Goal: Task Accomplishment & Management: Manage account settings

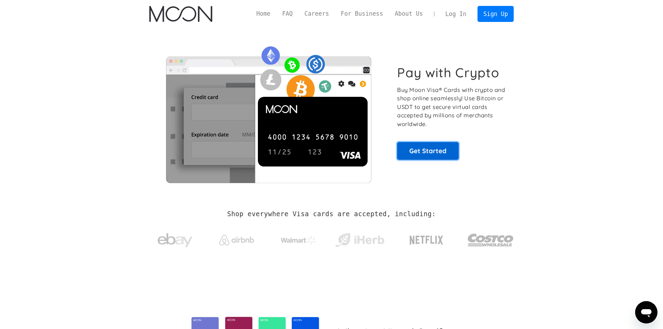
click at [449, 152] on link "Get Started" at bounding box center [428, 150] width 62 height 17
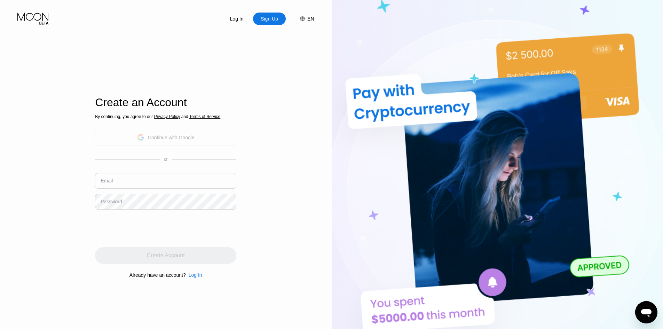
click at [172, 141] on div "Continue with Google" at bounding box center [165, 137] width 57 height 11
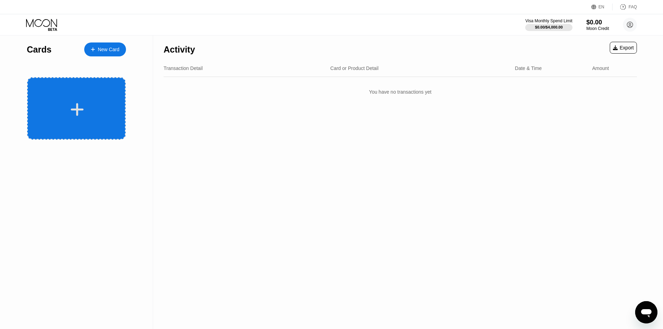
click at [70, 120] on div at bounding box center [76, 108] width 98 height 62
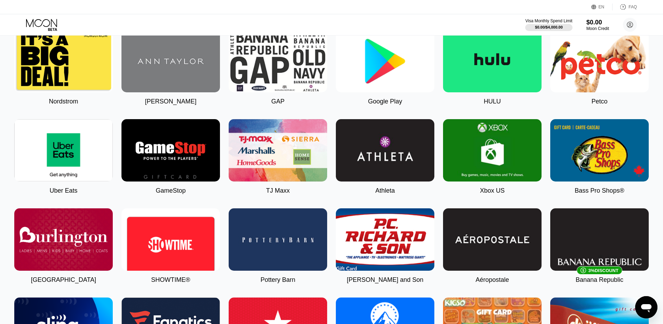
scroll to position [209, 0]
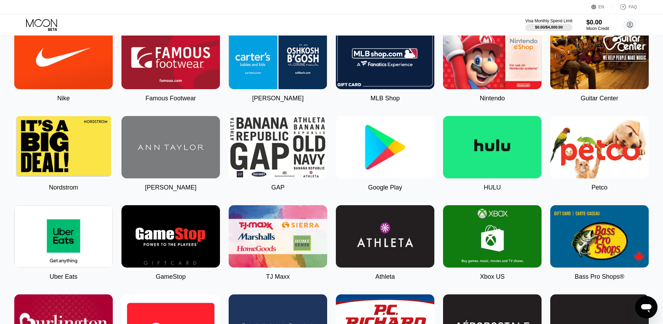
click at [363, 167] on img at bounding box center [385, 147] width 98 height 62
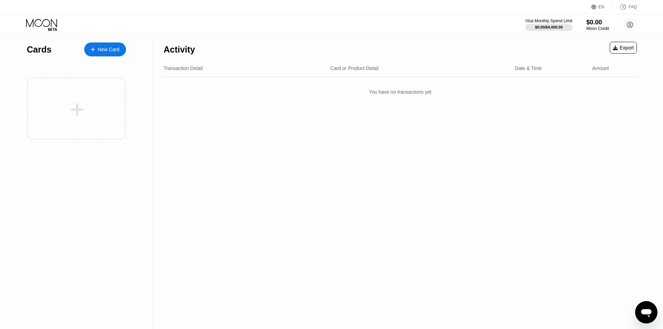
click at [83, 108] on icon at bounding box center [77, 110] width 14 height 16
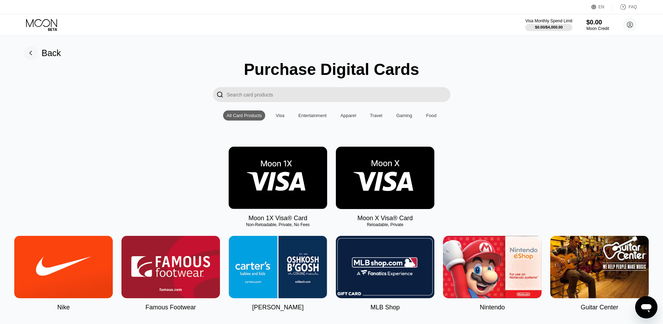
drag, startPoint x: 320, startPoint y: 229, endPoint x: 258, endPoint y: 228, distance: 62.3
click at [258, 227] on div "Non-Reloadable, Private, No Fees" at bounding box center [278, 224] width 98 height 5
click at [34, 54] on rect at bounding box center [31, 53] width 14 height 14
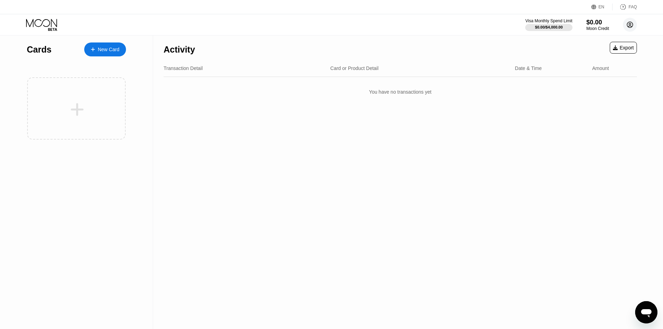
click at [631, 26] on icon at bounding box center [630, 25] width 4 height 4
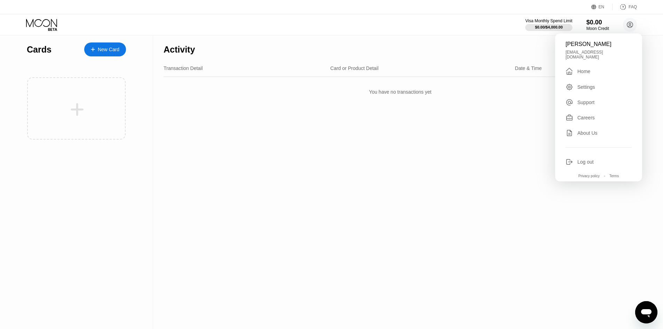
click at [597, 9] on div "EN" at bounding box center [594, 6] width 7 height 7
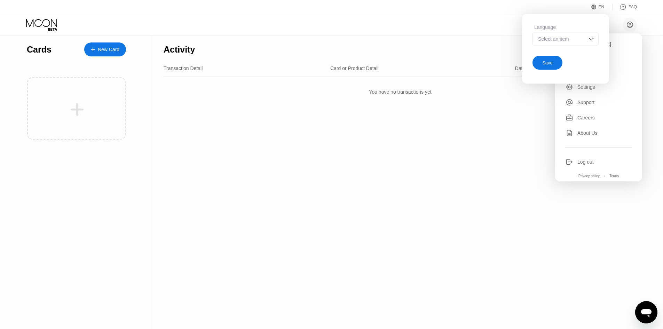
click at [578, 39] on div "Select an item" at bounding box center [560, 39] width 48 height 6
click at [557, 70] on div at bounding box center [565, 67] width 65 height 14
click at [508, 30] on div "Анатолий Мишин tolibanbest@gmail.com  Home Settings Support Careers About Us L…" at bounding box center [331, 24] width 663 height 21
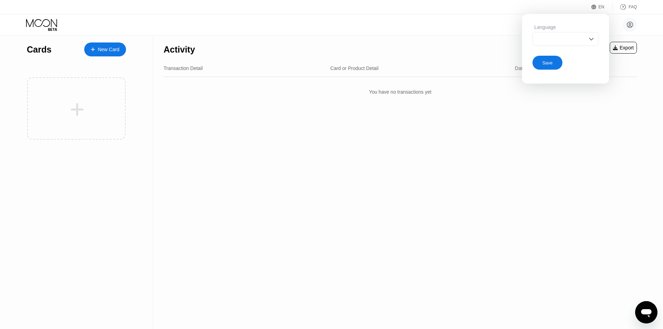
click at [504, 15] on div "Анатолий Мишин tolibanbest@gmail.com  Home Settings Support Careers About Us L…" at bounding box center [331, 24] width 663 height 21
click at [646, 26] on div "Анатолий Мишин tolibanbest@gmail.com  Home Settings Support Careers About Us L…" at bounding box center [331, 24] width 663 height 21
